Goal: Check status: Check status

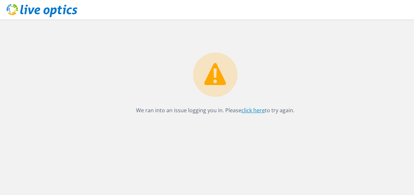
click at [249, 111] on link "click here" at bounding box center [252, 110] width 23 height 7
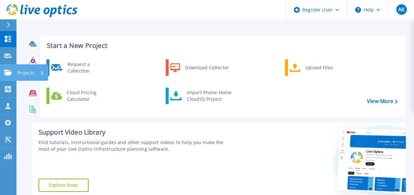
click at [9, 73] on icon at bounding box center [8, 73] width 8 height 6
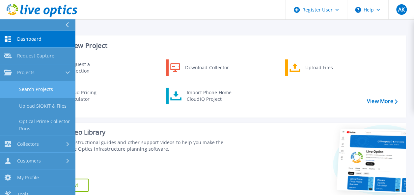
click at [30, 88] on link "Search Projects" at bounding box center [37, 89] width 75 height 17
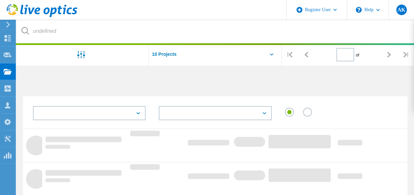
type input "1"
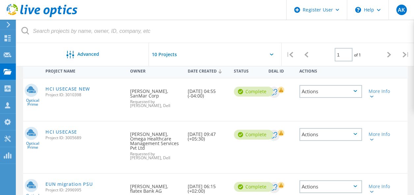
scroll to position [70, 0]
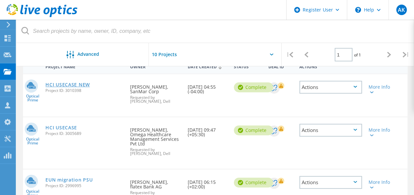
click at [83, 87] on link "HCI USECASE NEW" at bounding box center [67, 85] width 44 height 5
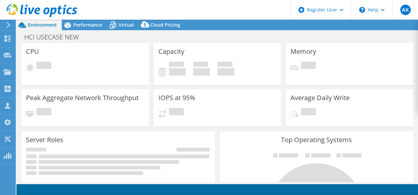
select select "USD"
